Goal: Task Accomplishment & Management: Manage account settings

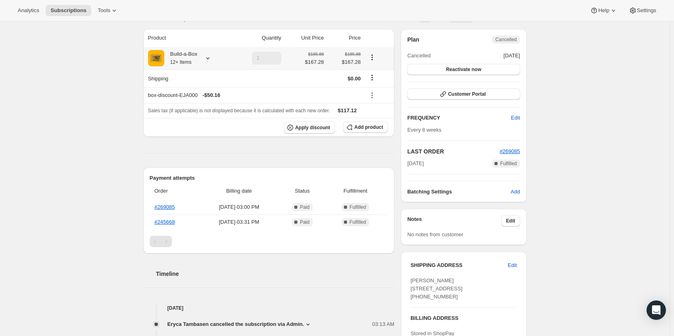
scroll to position [40, 0]
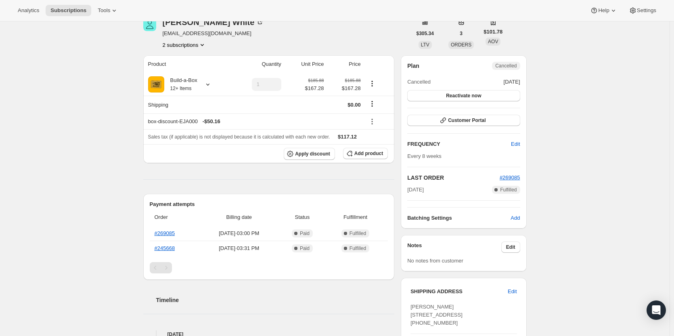
click at [191, 48] on button "2 subscriptions" at bounding box center [185, 45] width 44 height 8
click at [189, 71] on span "15202418963" at bounding box center [175, 74] width 32 height 6
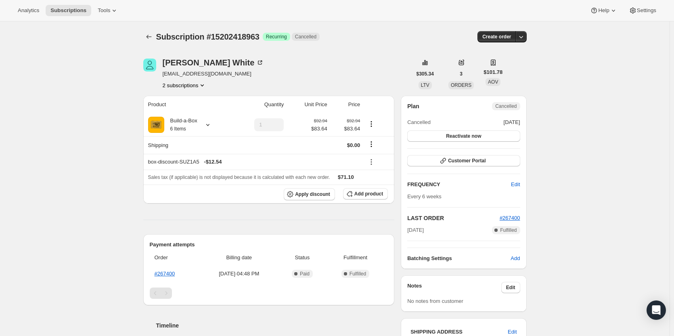
click at [192, 81] on button "2 subscriptions" at bounding box center [185, 85] width 44 height 8
click at [198, 106] on button "14755987731" at bounding box center [186, 100] width 61 height 13
